Goal: Task Accomplishment & Management: Manage account settings

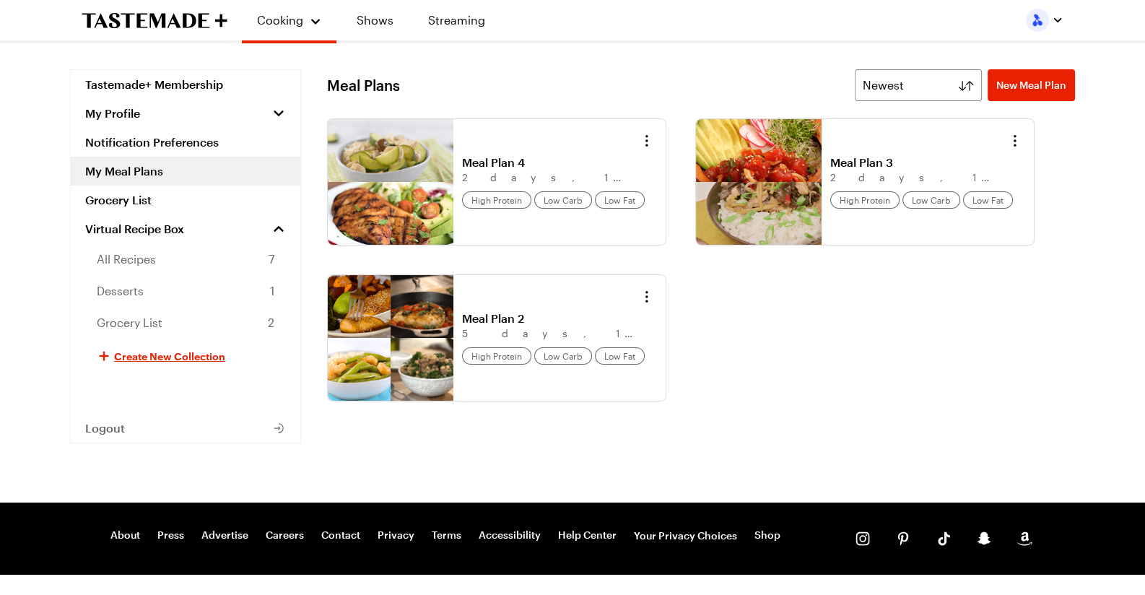
click at [1035, 17] on img "button" at bounding box center [1037, 20] width 23 height 23
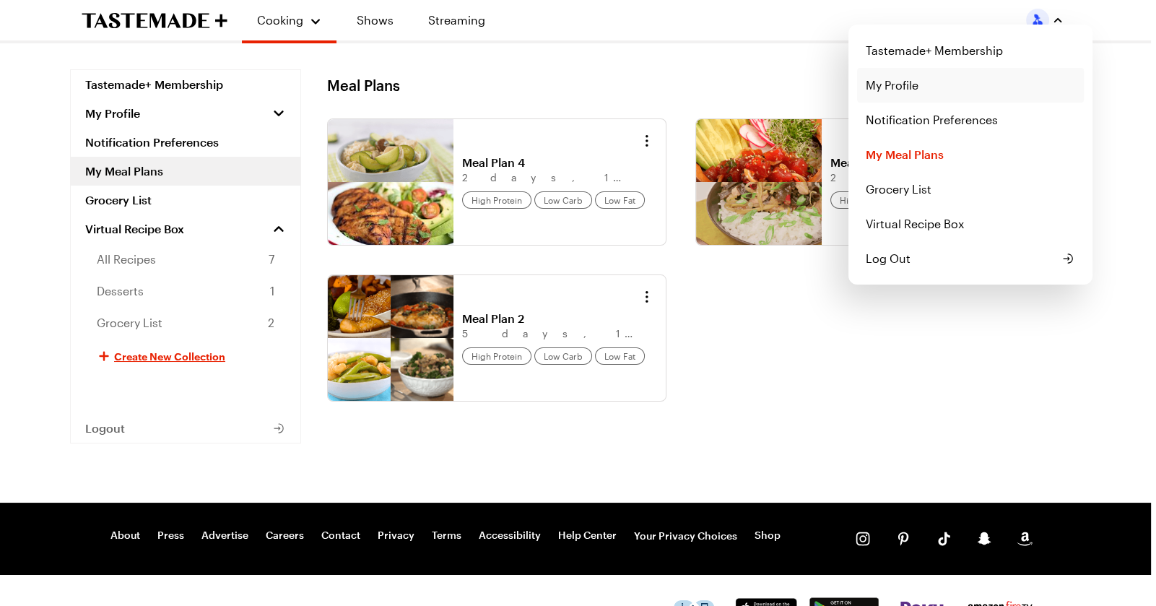
click at [904, 87] on link "My Profile" at bounding box center [970, 85] width 227 height 35
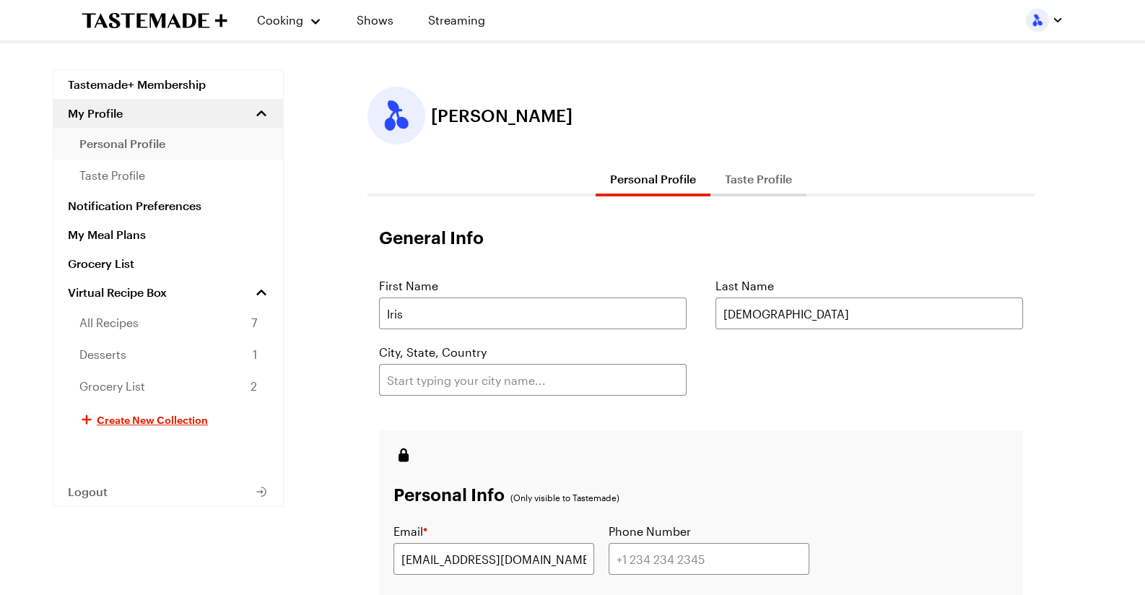
click at [144, 140] on span "personal profile" at bounding box center [122, 143] width 86 height 17
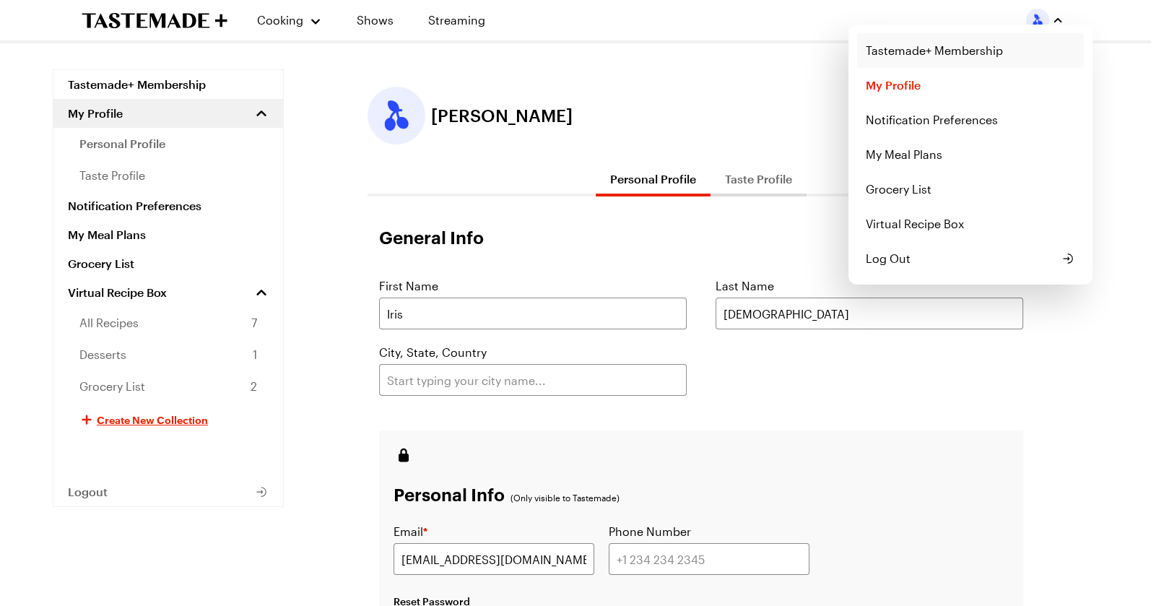
click at [919, 48] on link "Tastemade+ Membership" at bounding box center [970, 50] width 227 height 35
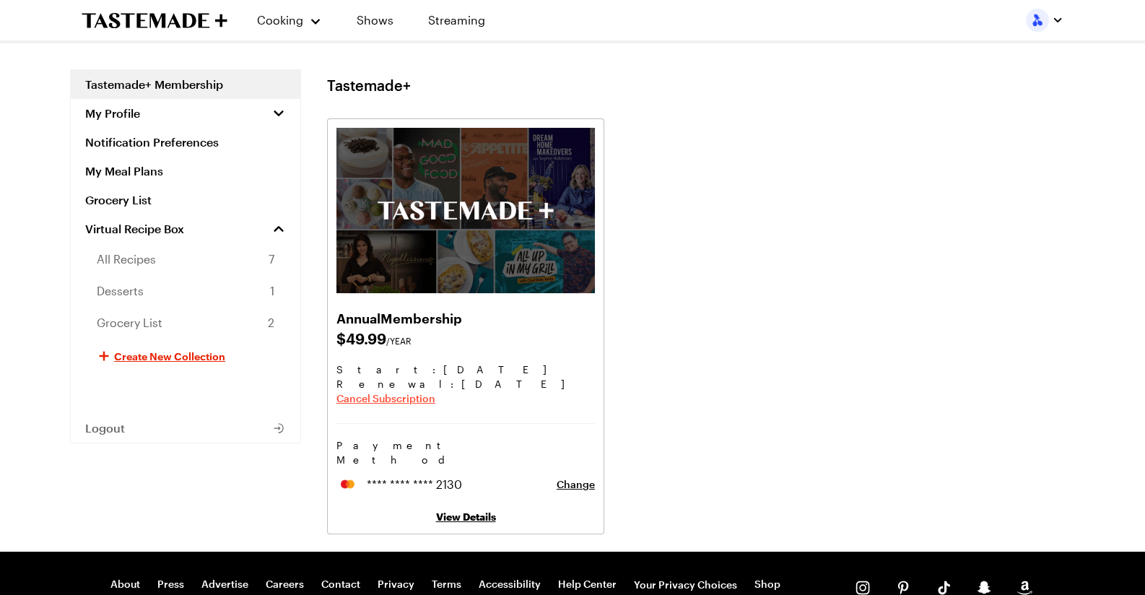
click at [397, 401] on span "Cancel Subscription" at bounding box center [386, 398] width 99 height 14
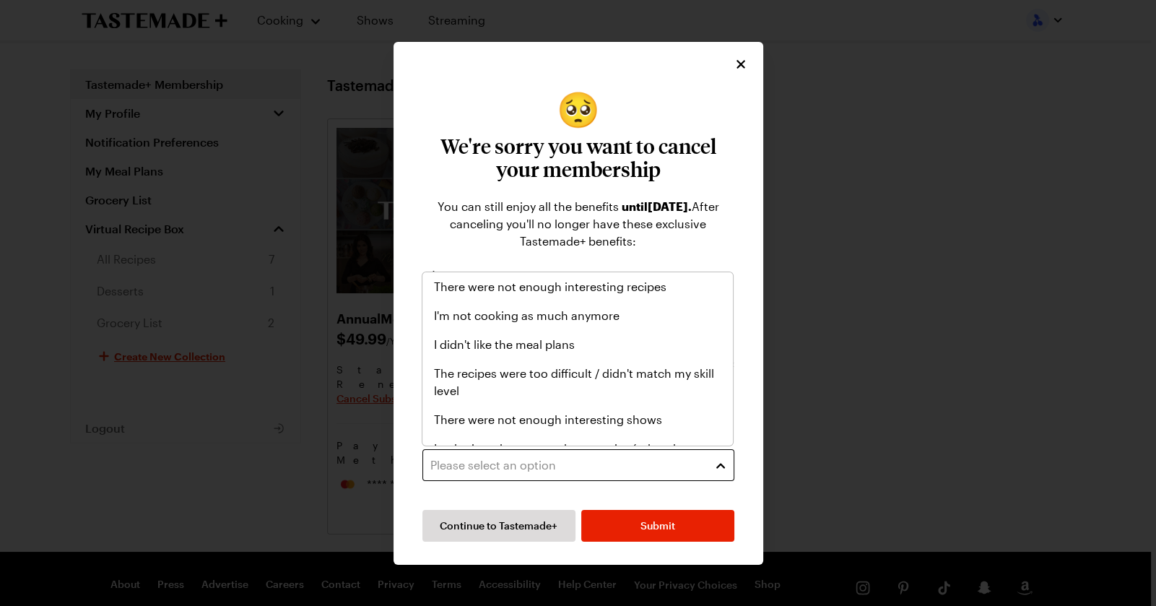
click at [503, 468] on div "Please select an option" at bounding box center [567, 464] width 274 height 17
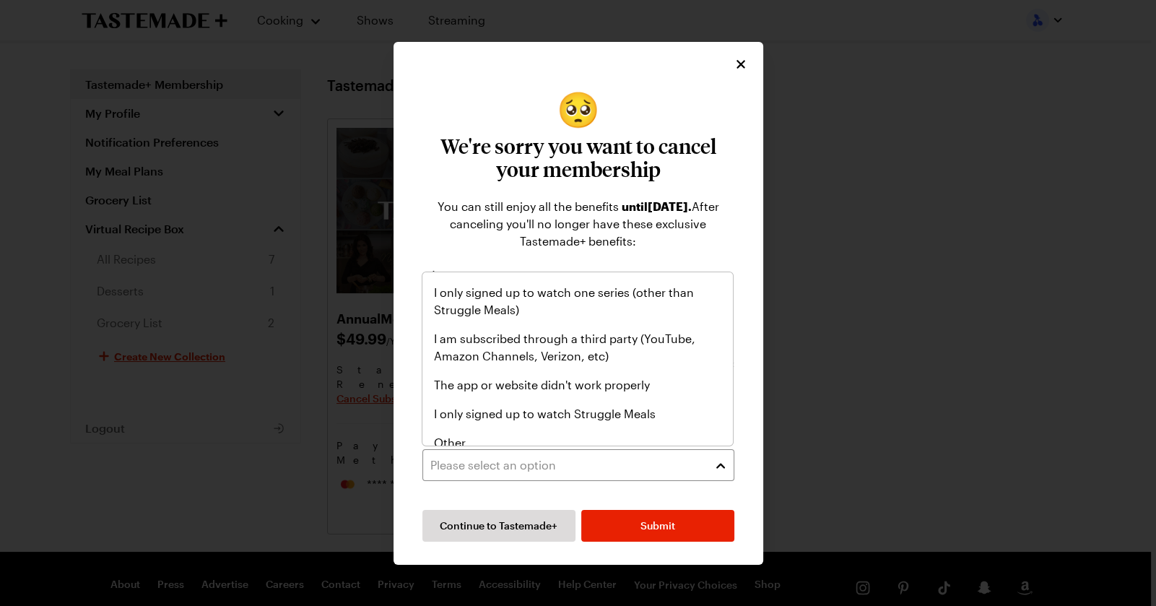
scroll to position [167, 0]
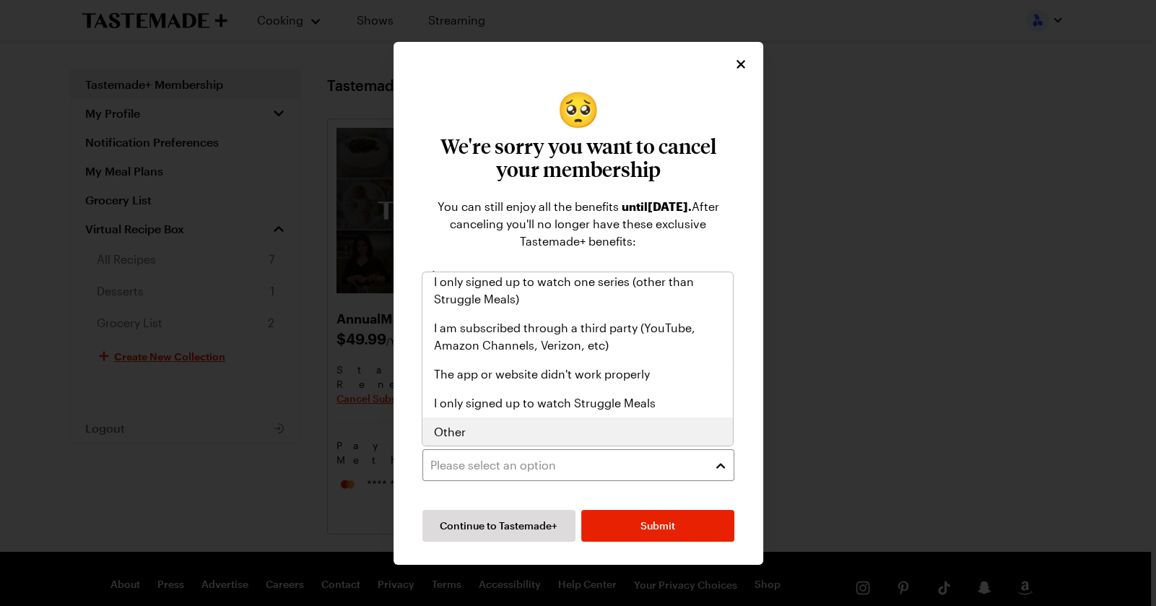
click at [506, 436] on div "Other" at bounding box center [577, 431] width 287 height 17
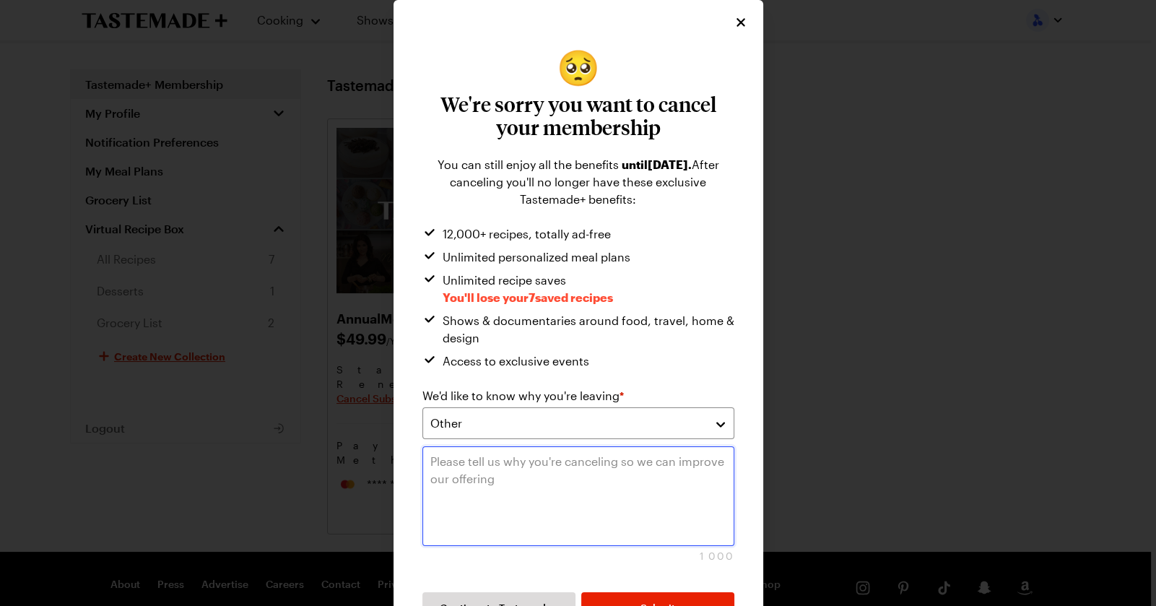
click at [494, 467] on textarea at bounding box center [579, 496] width 312 height 100
click at [644, 462] on textarea "I joined just to get the meal plans, I a" at bounding box center [579, 496] width 312 height 100
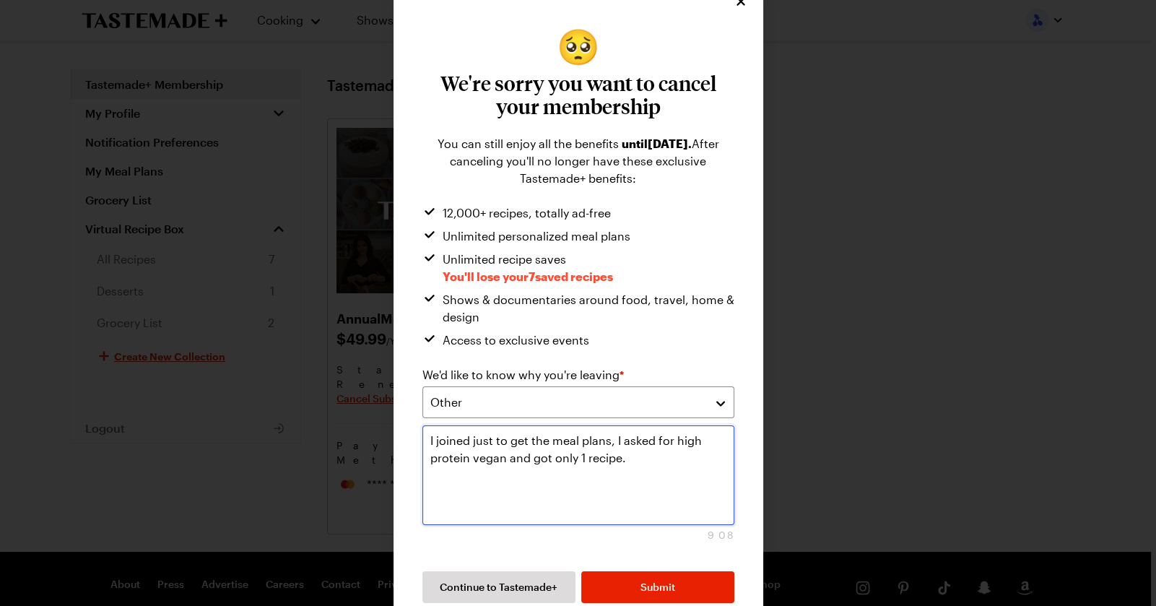
scroll to position [40, 0]
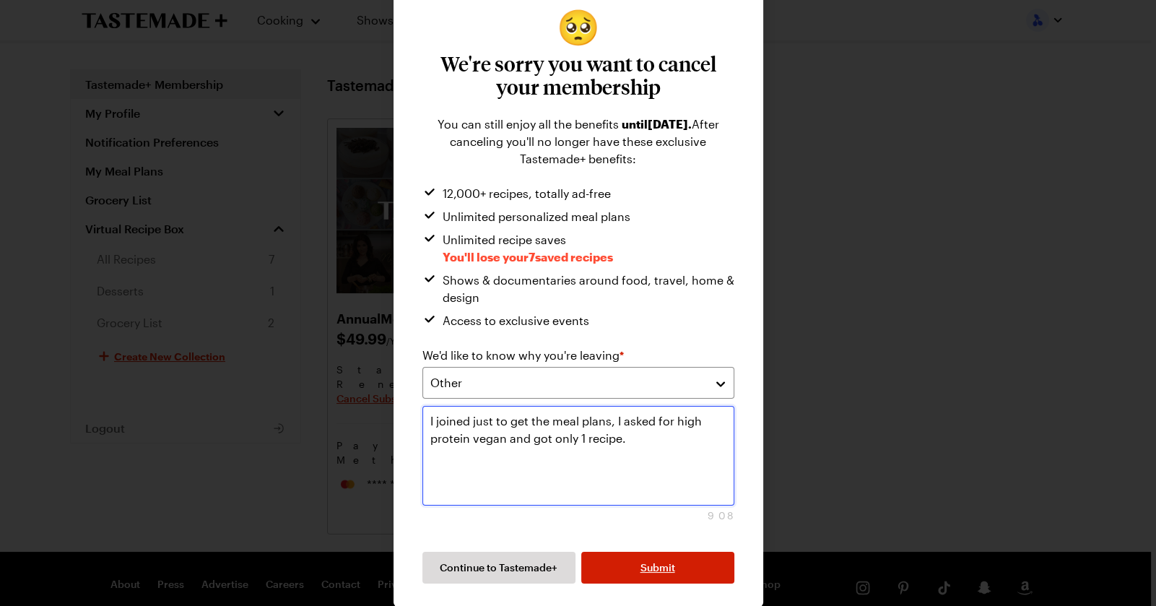
type textarea "I joined just to get the meal plans, I asked for high protein vegan and got onl…"
click at [658, 563] on span "Submit" at bounding box center [658, 567] width 35 height 14
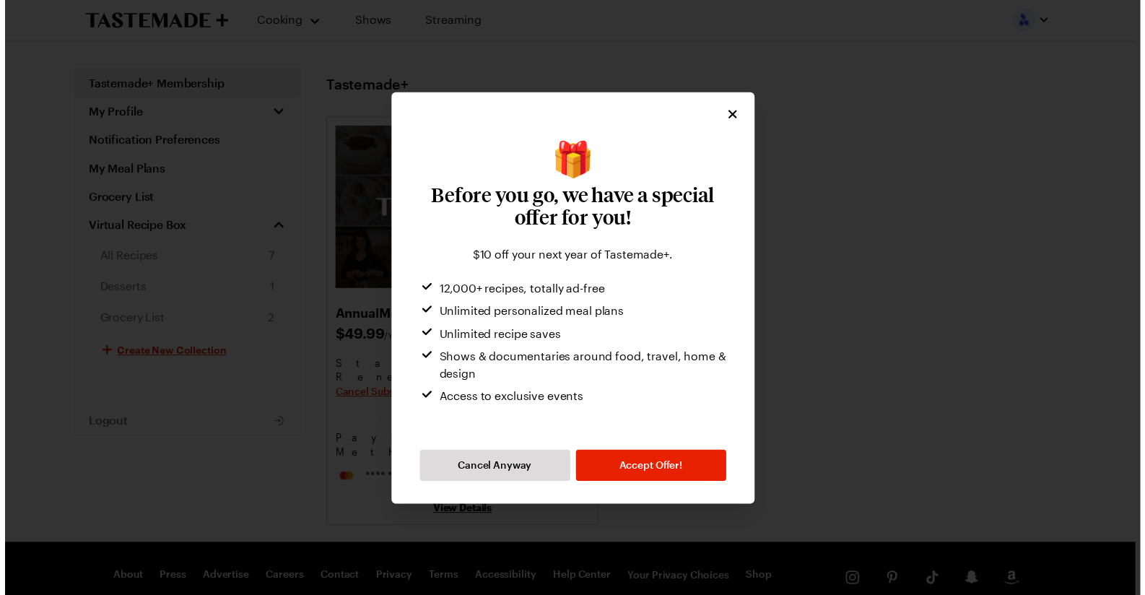
scroll to position [0, 0]
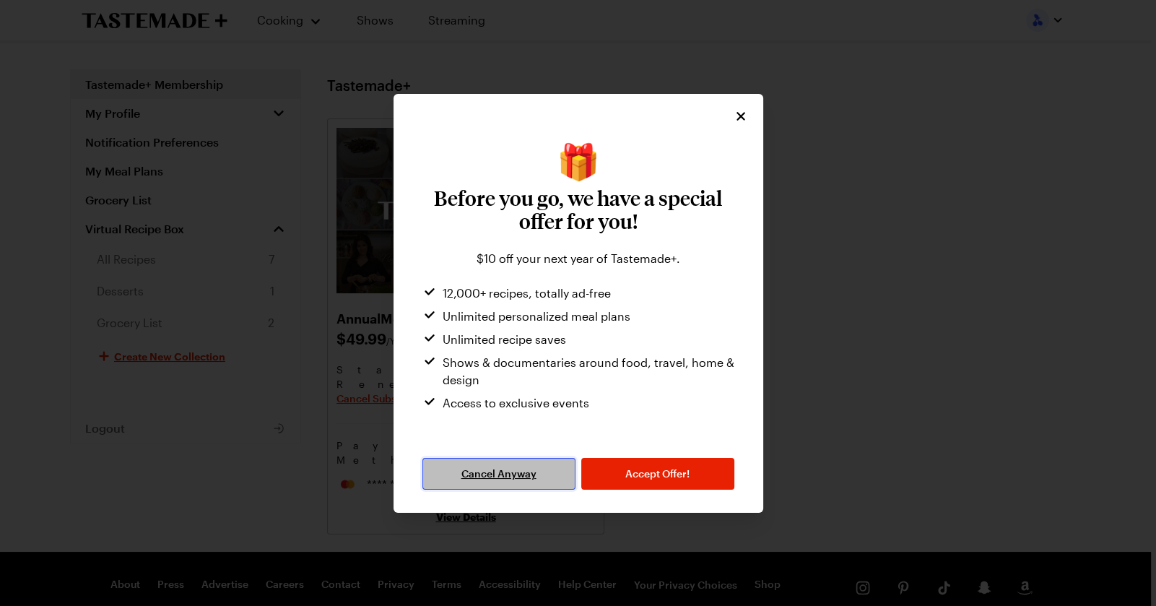
click at [512, 470] on span "Cancel Anyway" at bounding box center [499, 474] width 75 height 14
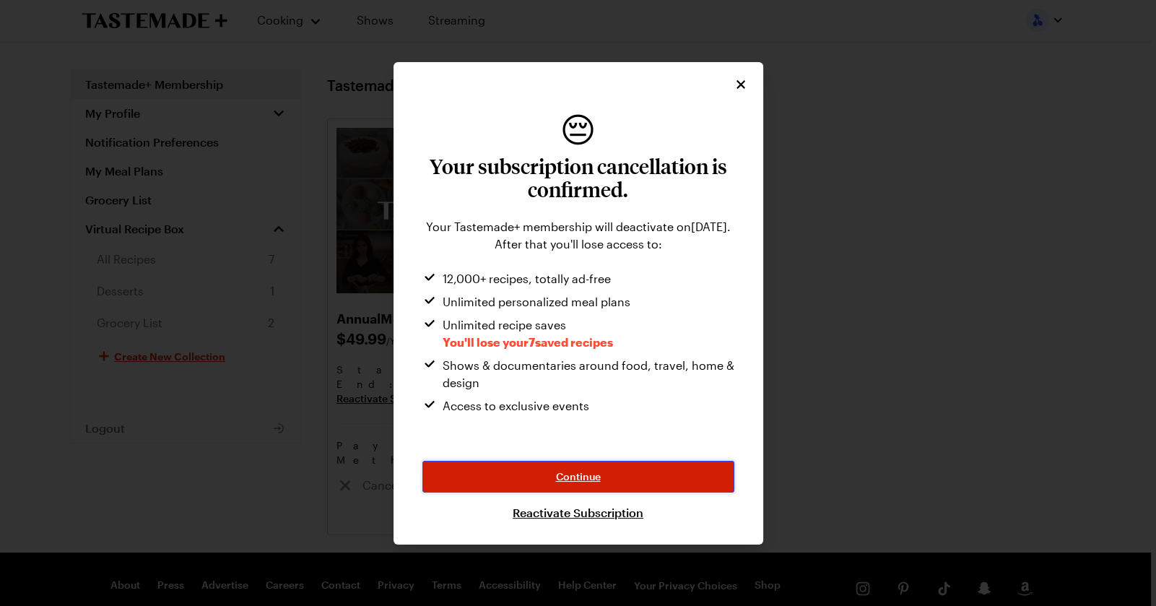
click at [586, 469] on span "Continue" at bounding box center [578, 476] width 45 height 14
